Goal: Navigation & Orientation: Find specific page/section

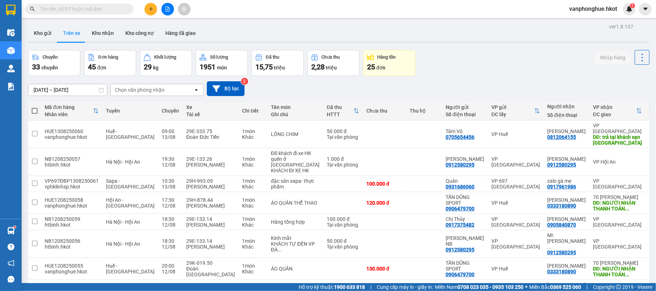
click at [161, 94] on div "Chọn văn phòng nhận" at bounding box center [152, 90] width 83 height 12
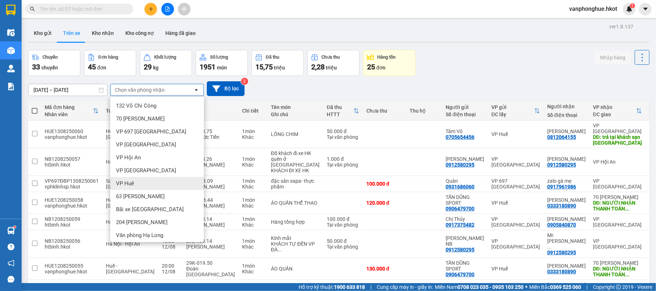
click at [136, 183] on div "VP Huế" at bounding box center [157, 183] width 94 height 13
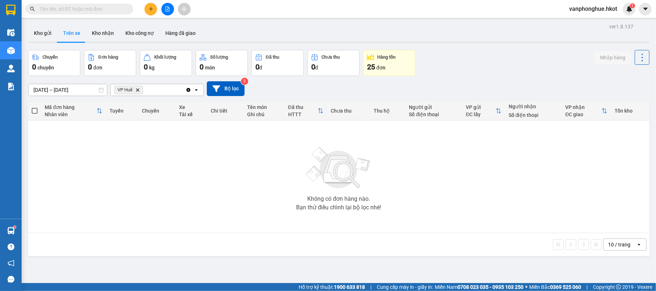
click at [138, 89] on icon "Delete" at bounding box center [137, 90] width 4 height 4
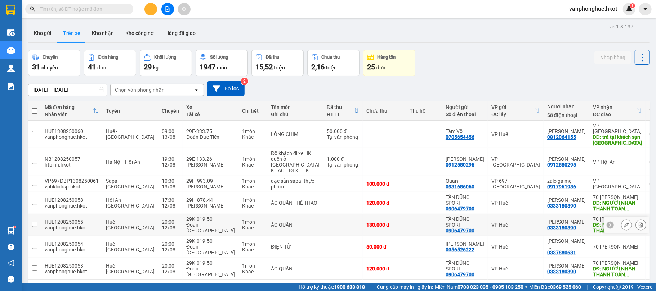
scroll to position [94, 0]
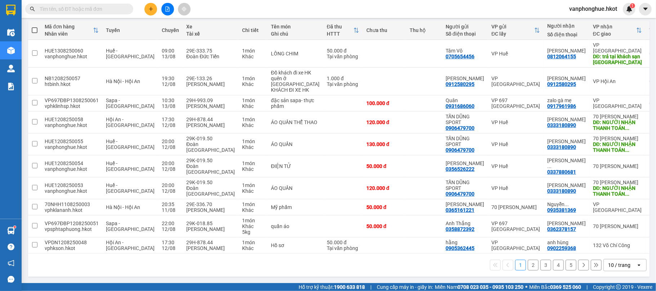
click at [528, 265] on button "2" at bounding box center [533, 265] width 11 height 11
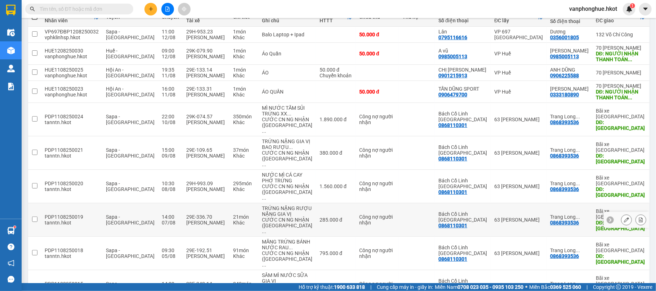
scroll to position [163, 0]
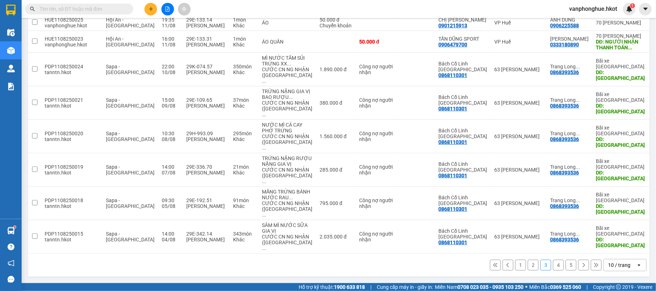
click at [553, 264] on button "4" at bounding box center [558, 265] width 11 height 11
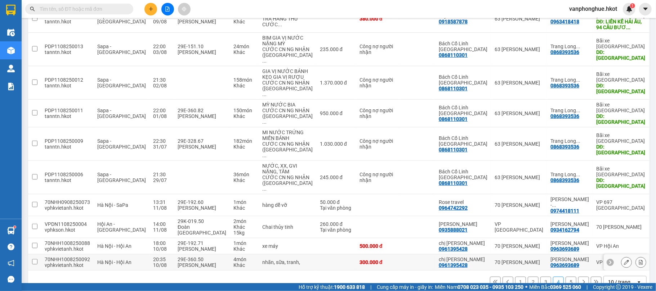
scroll to position [117, 0]
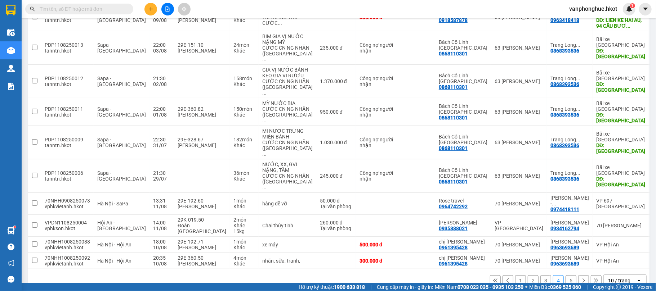
click at [566, 276] on button "5" at bounding box center [571, 281] width 11 height 11
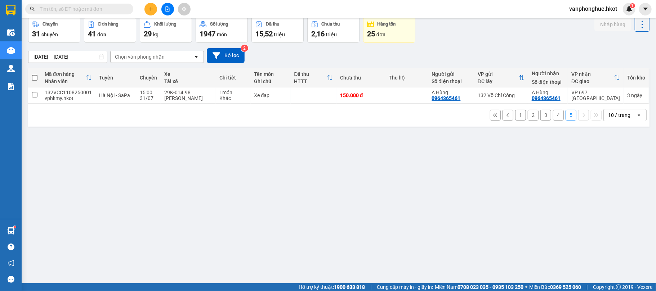
scroll to position [0, 0]
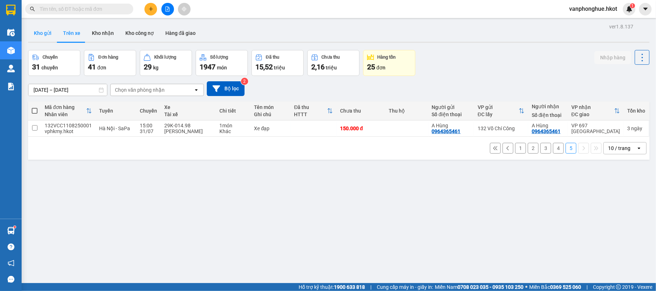
click at [42, 32] on button "Kho gửi" at bounding box center [42, 32] width 29 height 17
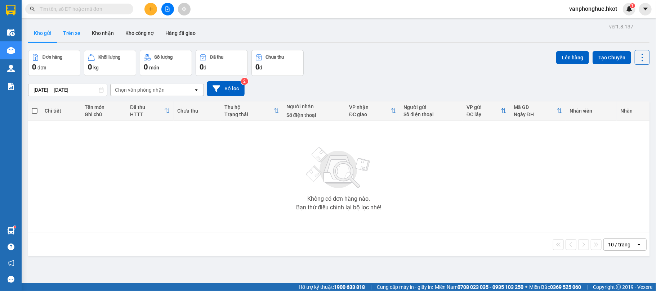
click at [70, 32] on button "Trên xe" at bounding box center [71, 32] width 29 height 17
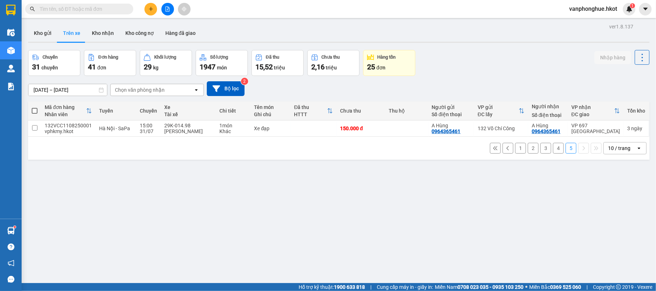
click at [272, 146] on div "1 2 3 4 5 10 / trang open" at bounding box center [339, 148] width 616 height 12
click at [106, 32] on button "Kho nhận" at bounding box center [103, 32] width 34 height 17
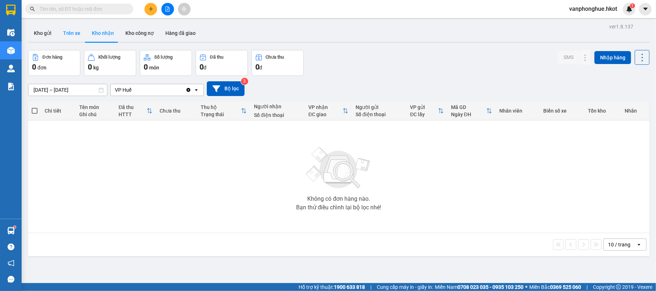
click at [72, 34] on button "Trên xe" at bounding box center [71, 32] width 29 height 17
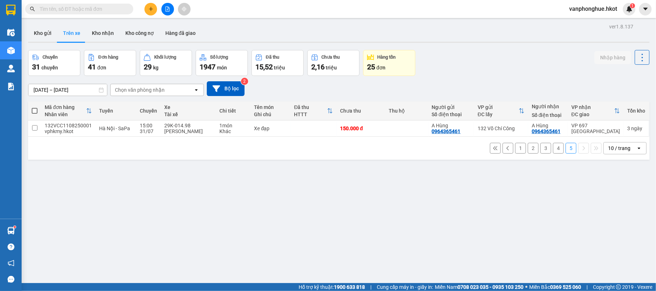
click at [516, 149] on button "1" at bounding box center [520, 148] width 11 height 11
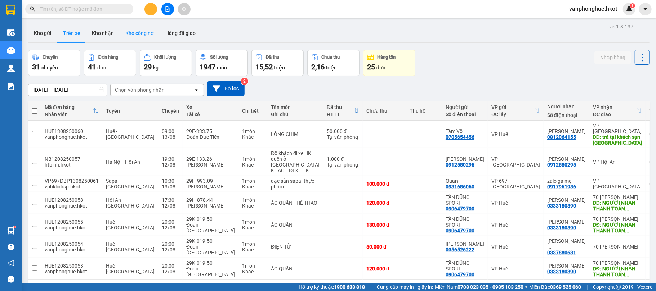
click at [142, 32] on button "Kho công nợ" at bounding box center [140, 32] width 40 height 17
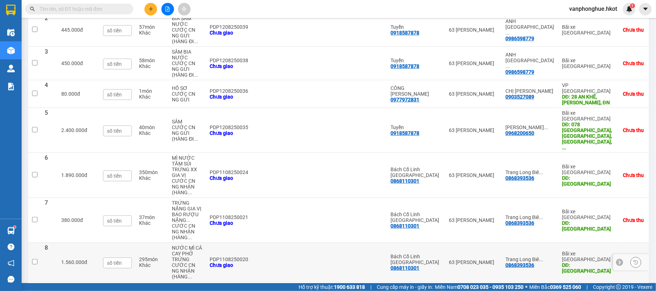
scroll to position [155, 0]
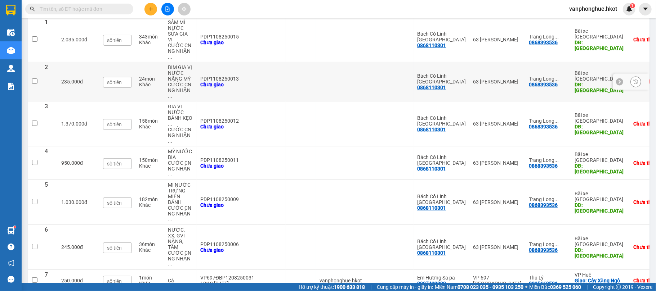
scroll to position [160, 0]
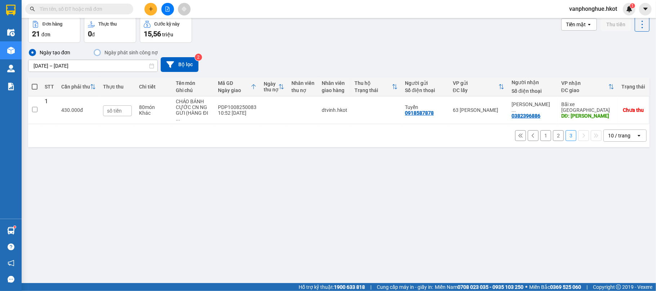
scroll to position [0, 0]
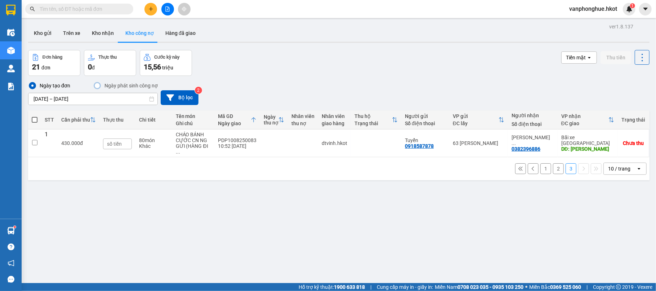
click at [376, 188] on div "ver 1.8.137 Kho gửi Trên xe Kho nhận Kho công nợ Hàng đã giao Đơn hàng 21 đơn T…" at bounding box center [338, 167] width 627 height 291
click at [278, 59] on div "Đơn hàng 21 đơn Thực thu 0 đ Cước kỳ này 15,56 triệu Tiền mặt open Thu tiền" at bounding box center [338, 63] width 621 height 26
